Goal: Information Seeking & Learning: Learn about a topic

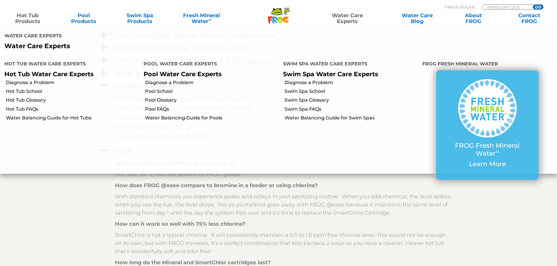
click at [347, 18] on link "Water Care Experts" at bounding box center [347, 19] width 71 height 12
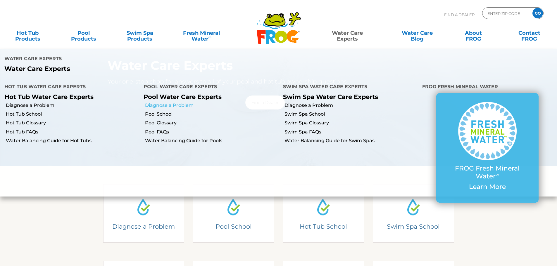
click at [183, 105] on link "Diagnose a Problem" at bounding box center [211, 105] width 133 height 6
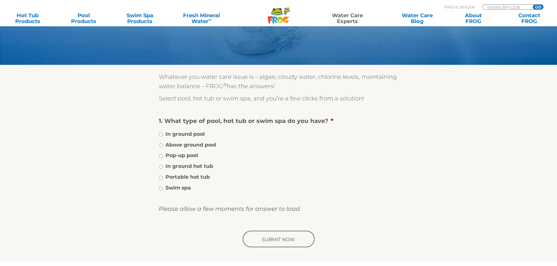
scroll to position [58, 0]
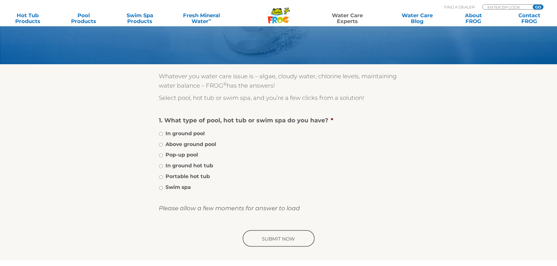
click at [164, 144] on li "Above ground pool" at bounding box center [279, 144] width 240 height 8
click at [161, 144] on input "Above ground pool" at bounding box center [161, 145] width 4 height 4
radio input "true"
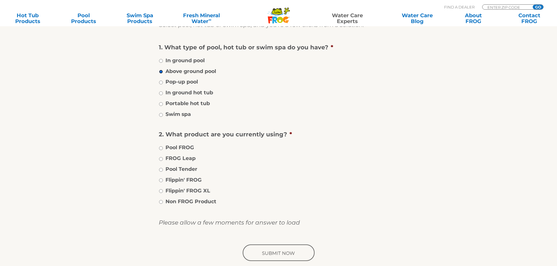
scroll to position [146, 0]
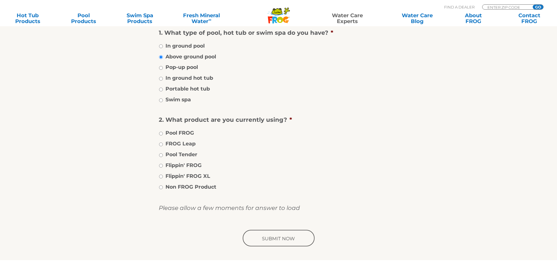
click at [163, 145] on li "FROG Leap" at bounding box center [279, 143] width 240 height 8
click at [161, 144] on input "FROG Leap" at bounding box center [161, 145] width 4 height 4
radio input "true"
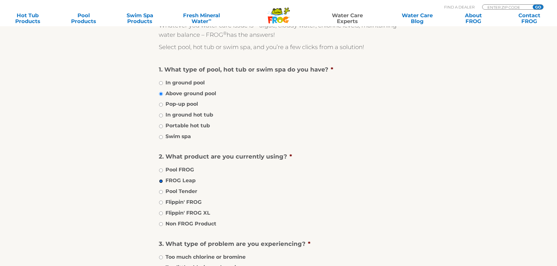
scroll to position [88, 0]
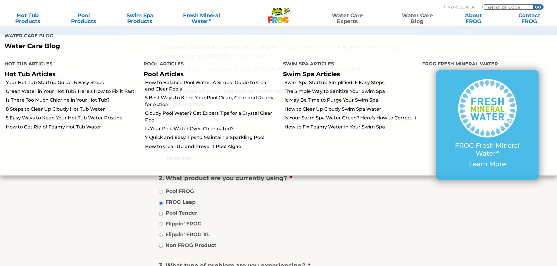
click at [422, 18] on link "Water Care Blog" at bounding box center [417, 19] width 44 height 12
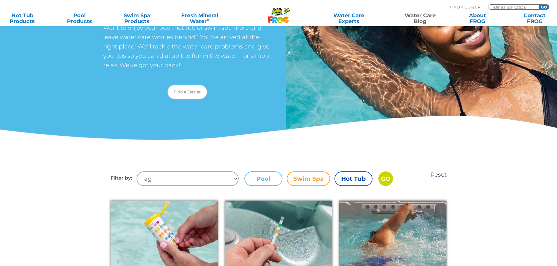
scroll to position [88, 0]
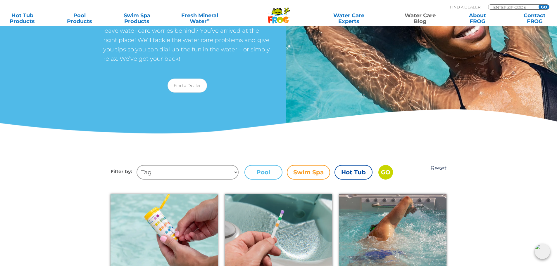
click at [234, 173] on select "Tag Tips + Tricks health benefits hydrotherapy Too much chlorine or bromine Hot…" at bounding box center [188, 172] width 102 height 15
click at [365, 119] on div "Welcome to the Water Care Blog! Want to enjoy your pool, hot tub or swim spa mo…" at bounding box center [278, 36] width 557 height 248
click at [273, 173] on label "Pool" at bounding box center [263, 172] width 38 height 15
click at [0, 0] on input "Pool" at bounding box center [0, 0] width 0 height 0
click at [261, 171] on label "Pool" at bounding box center [263, 172] width 38 height 15
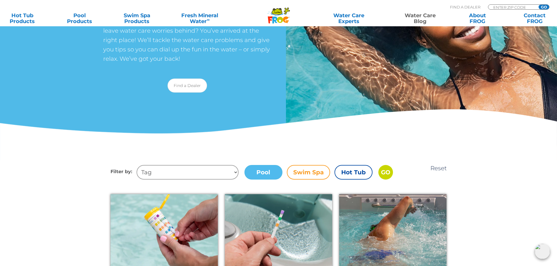
click at [0, 0] on input "Pool" at bounding box center [0, 0] width 0 height 0
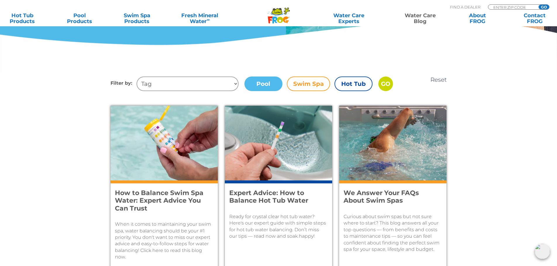
scroll to position [205, 0]
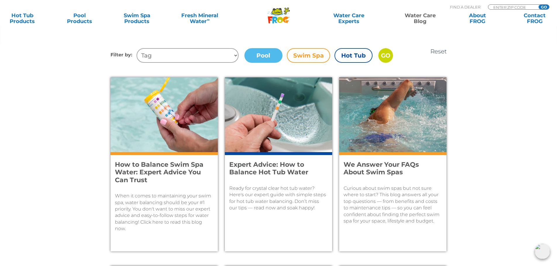
click at [388, 55] on input "GO" at bounding box center [385, 55] width 15 height 15
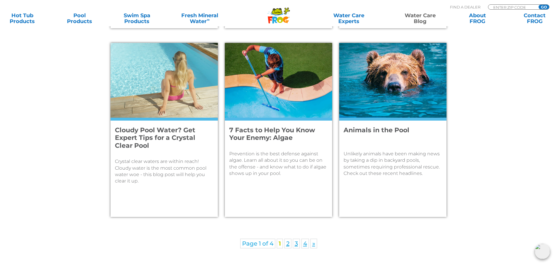
scroll to position [818, 0]
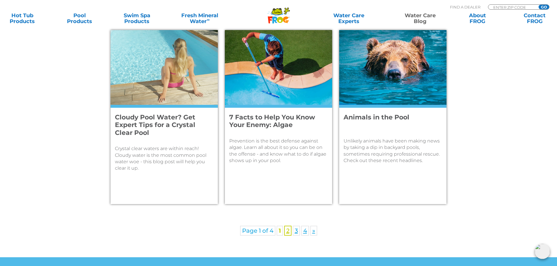
click at [286, 229] on link "2" at bounding box center [287, 231] width 7 height 10
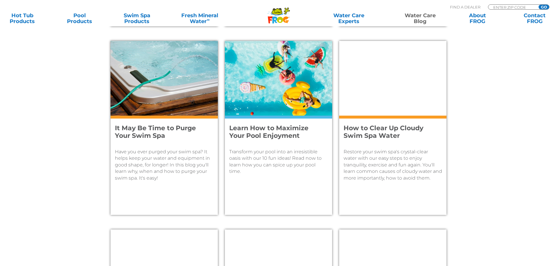
scroll to position [614, 0]
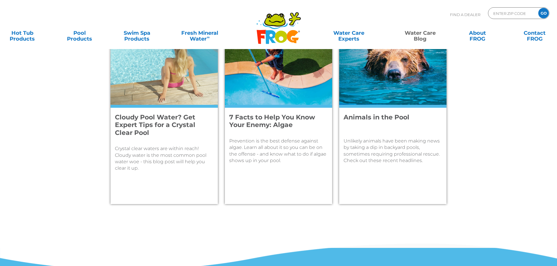
scroll to position [205, 0]
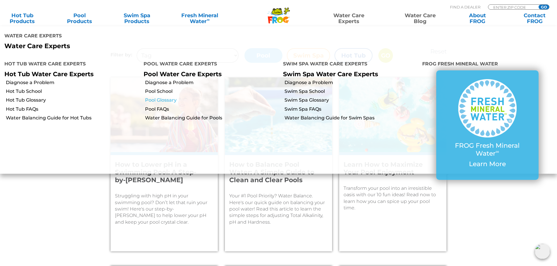
click at [155, 99] on link "Pool Glossary" at bounding box center [211, 100] width 133 height 6
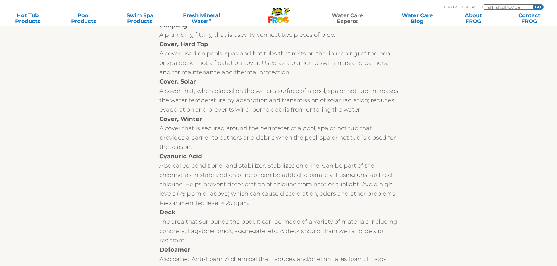
scroll to position [2572, 0]
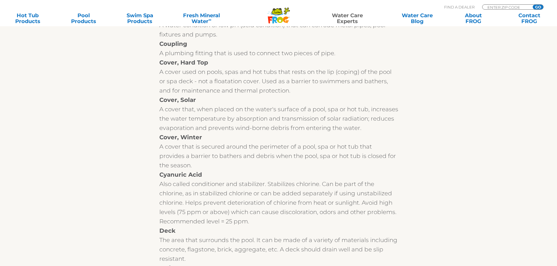
click at [258, 179] on div "Also called conditioner and stabilizer. Stabilizes chlorine. Can be part of the…" at bounding box center [278, 202] width 239 height 47
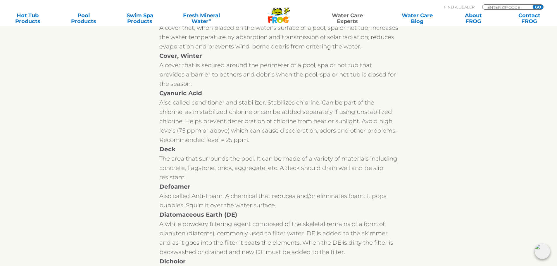
scroll to position [2660, 0]
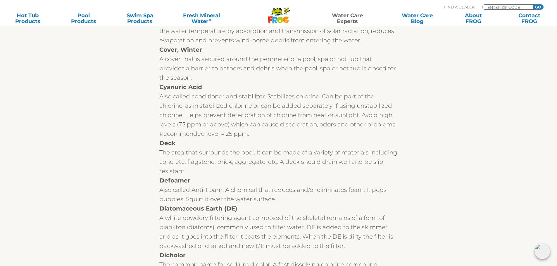
click at [299, 99] on div "Also called conditioner and stabilizer. Stabilizes chlorine. Can be part of the…" at bounding box center [278, 115] width 239 height 47
